Goal: Check status: Check status

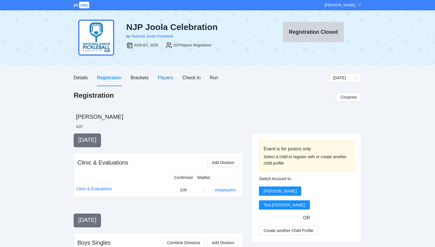
click at [170, 78] on div "Players" at bounding box center [165, 77] width 15 height 7
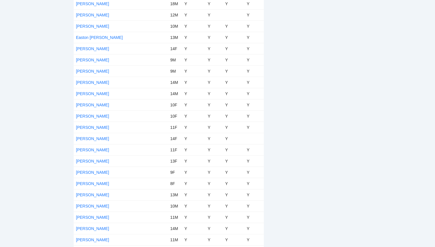
scroll to position [819, 0]
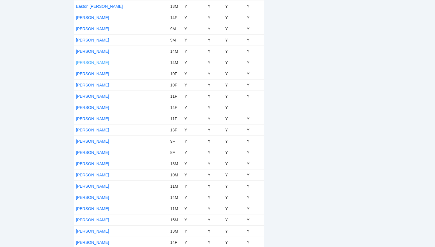
click at [88, 62] on link "Elijah Sotelo" at bounding box center [92, 62] width 33 height 5
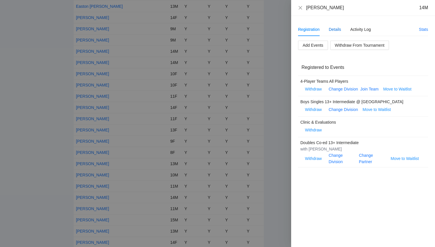
click at [333, 27] on div "Details" at bounding box center [335, 29] width 12 height 6
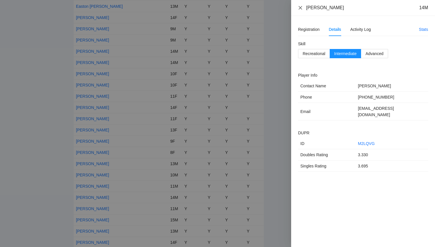
click at [300, 9] on icon "close" at bounding box center [300, 7] width 5 height 5
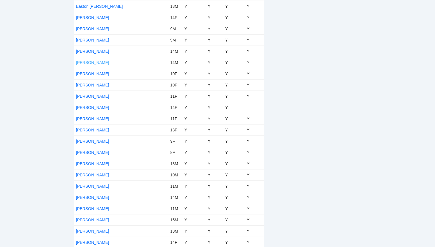
click at [92, 63] on link "Elijah Sotelo" at bounding box center [92, 62] width 33 height 5
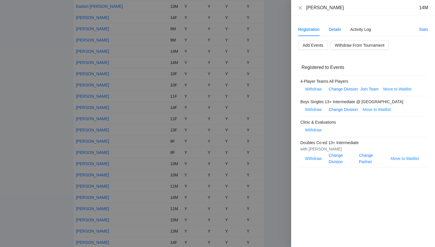
click at [337, 31] on div "Details" at bounding box center [335, 29] width 12 height 6
